Goal: Task Accomplishment & Management: Manage account settings

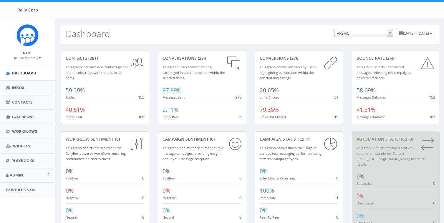
select select "588"
click at [26, 178] on link "Admin" at bounding box center [27, 175] width 55 height 14
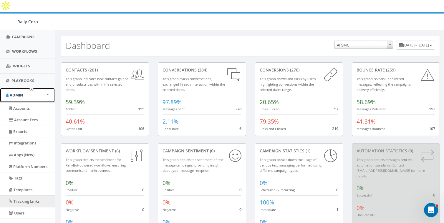
scroll to position [86, 0]
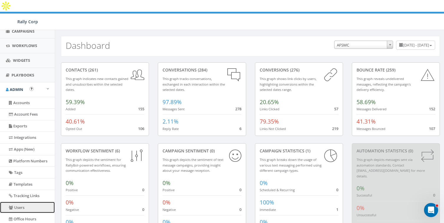
click at [18, 202] on link "Users" at bounding box center [27, 207] width 55 height 11
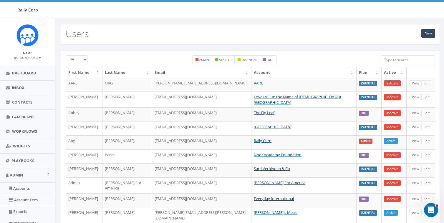
click at [394, 57] on input "search" at bounding box center [408, 59] width 54 height 9
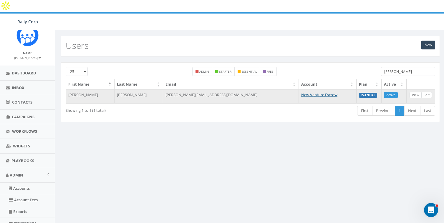
type input "[PERSON_NAME]"
click at [420, 92] on link "View" at bounding box center [416, 95] width 12 height 6
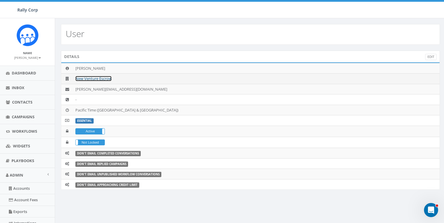
click at [99, 79] on link "New Venture Escrow" at bounding box center [93, 78] width 36 height 5
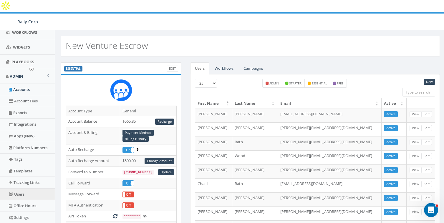
scroll to position [129, 0]
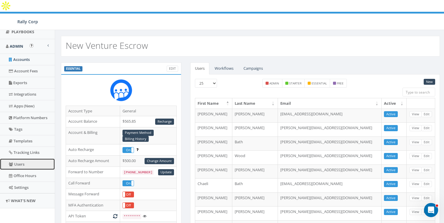
click at [17, 162] on link "Users" at bounding box center [27, 164] width 55 height 11
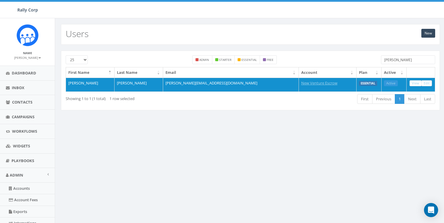
click at [407, 60] on input "becky" at bounding box center [408, 59] width 54 height 9
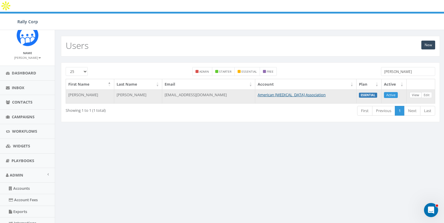
type input "crouch"
click at [414, 92] on link "View" at bounding box center [416, 95] width 12 height 6
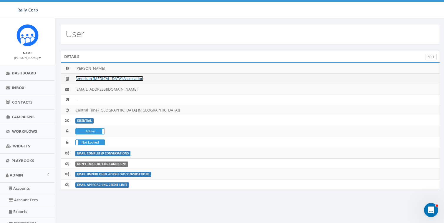
click at [110, 76] on link "American Brain Tumor Association" at bounding box center [109, 78] width 68 height 5
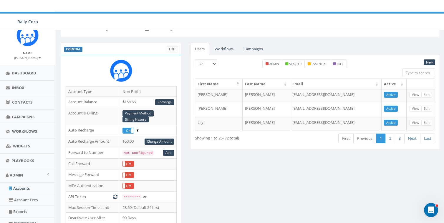
scroll to position [44, 0]
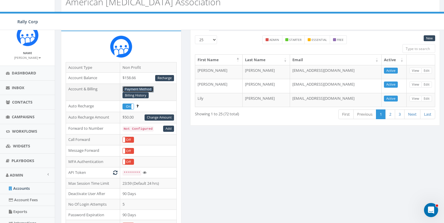
click at [139, 86] on link "Payment Method" at bounding box center [138, 89] width 31 height 6
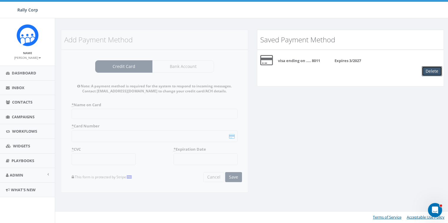
click at [428, 71] on button "Delete" at bounding box center [432, 71] width 20 height 10
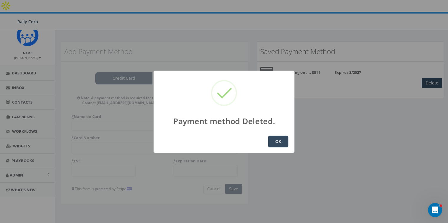
click at [279, 140] on button "OK" at bounding box center [278, 142] width 20 height 12
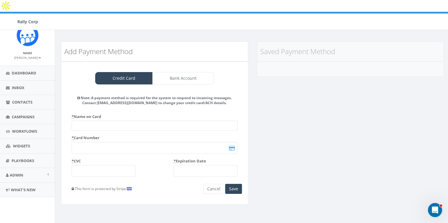
click at [312, 85] on div "Add Payment Method Credit Card Bank Account Note: A payment method is required …" at bounding box center [253, 127] width 392 height 171
